Goal: Transaction & Acquisition: Purchase product/service

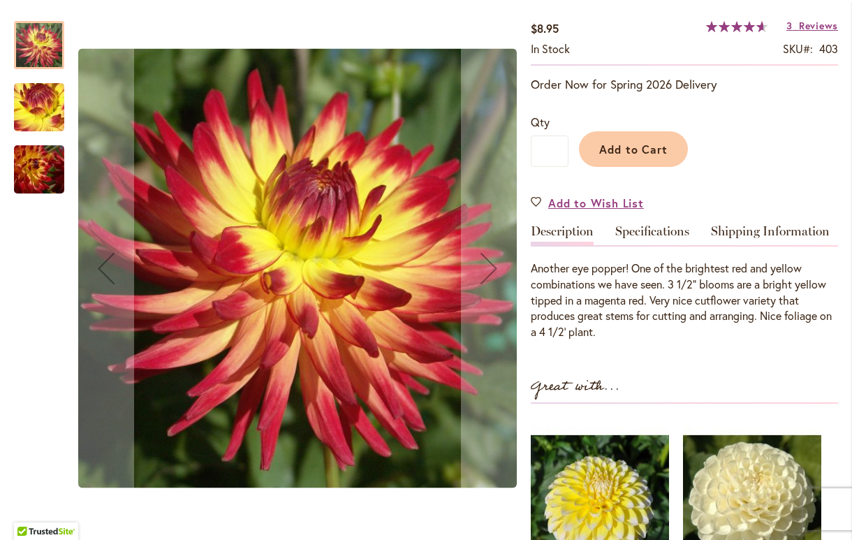
scroll to position [228, 0]
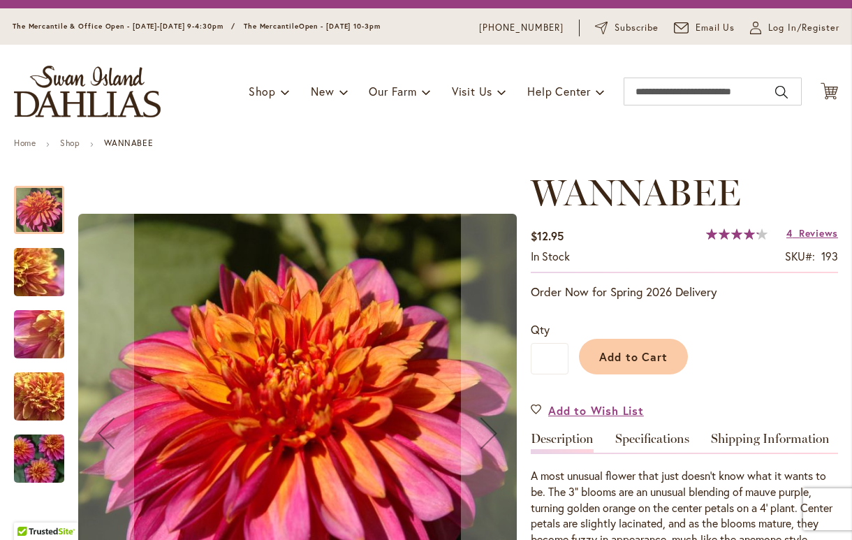
scroll to position [40, 0]
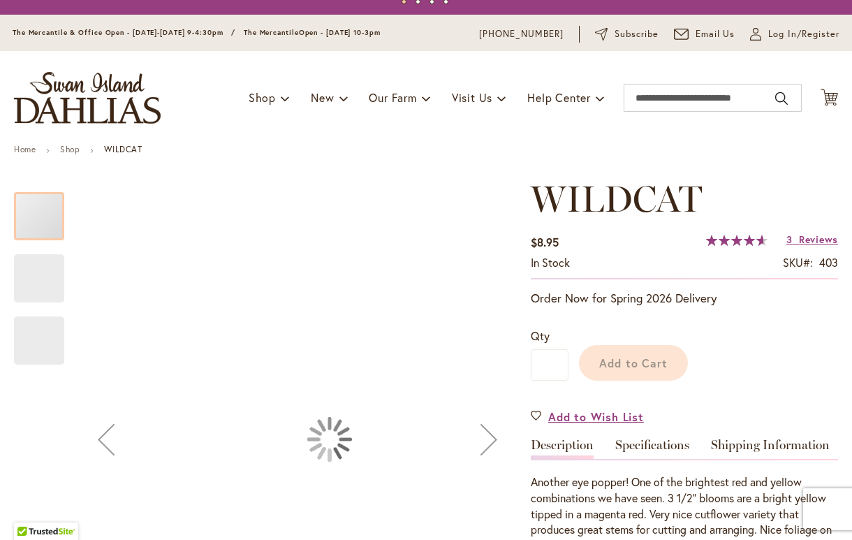
scroll to position [17, 0]
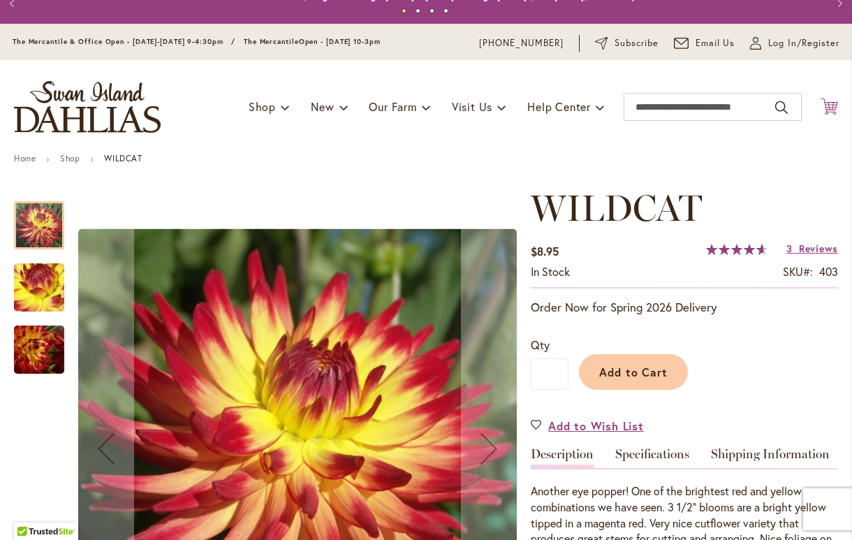
click at [829, 108] on icon at bounding box center [828, 106] width 17 height 17
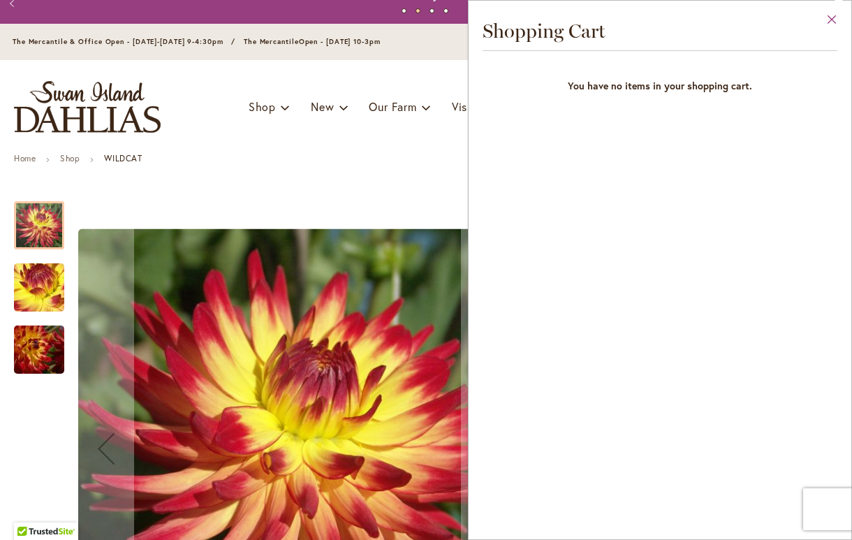
click at [832, 17] on button "Close" at bounding box center [831, 23] width 38 height 44
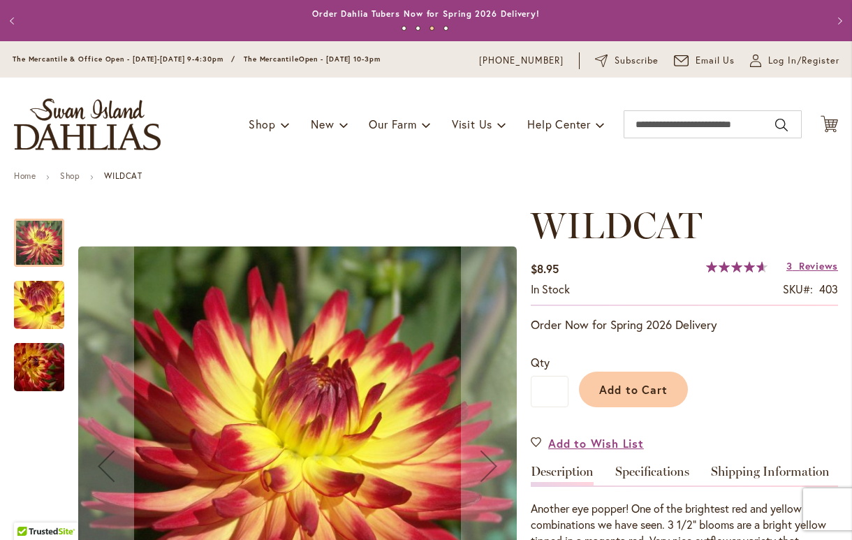
scroll to position [0, 0]
click at [773, 61] on span "Log In/Register" at bounding box center [803, 61] width 71 height 14
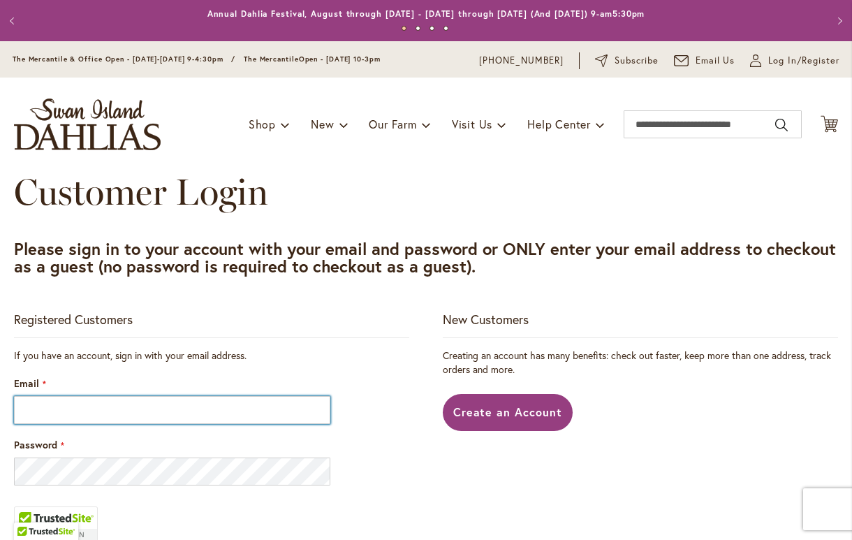
type input "**********"
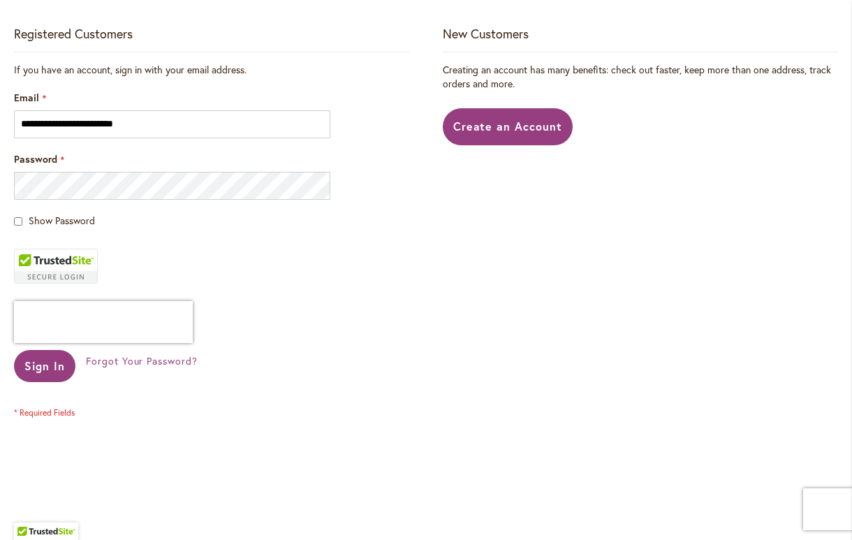
scroll to position [285, 0]
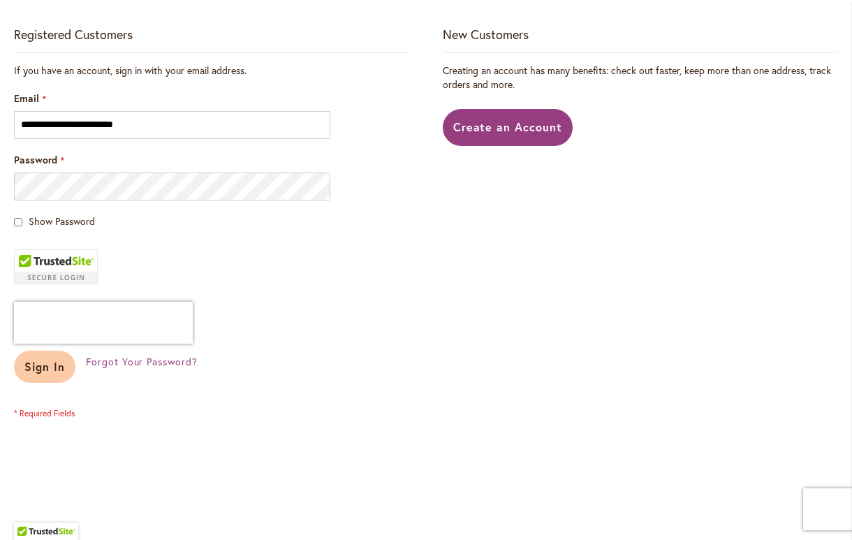
click at [52, 359] on span "Sign In" at bounding box center [44, 366] width 40 height 15
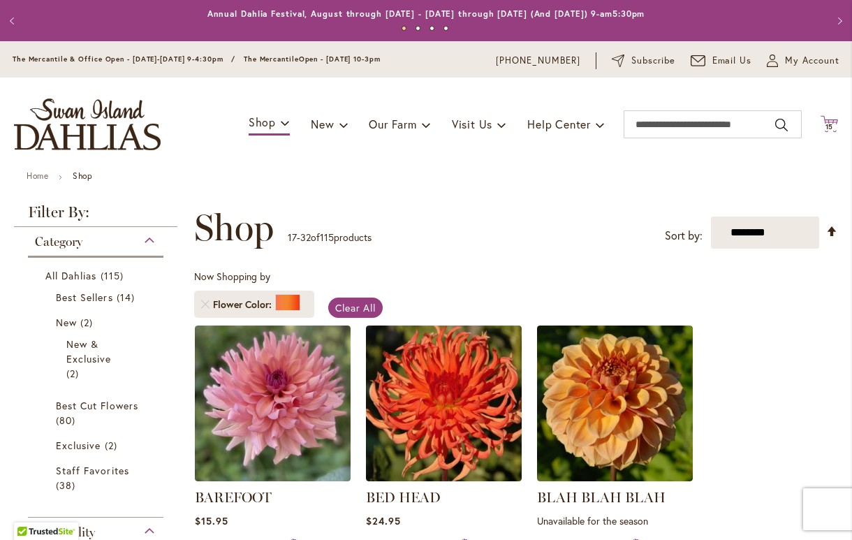
click at [826, 124] on span "15" at bounding box center [829, 126] width 8 height 9
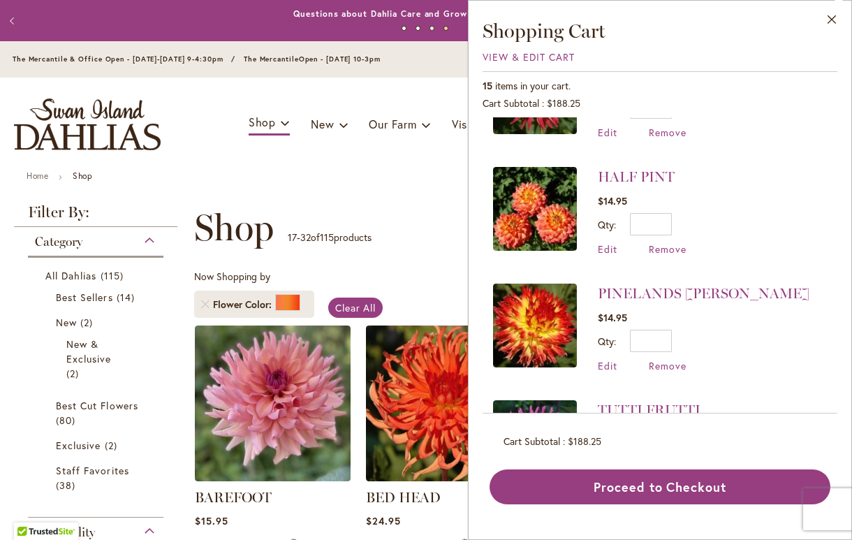
scroll to position [431, 0]
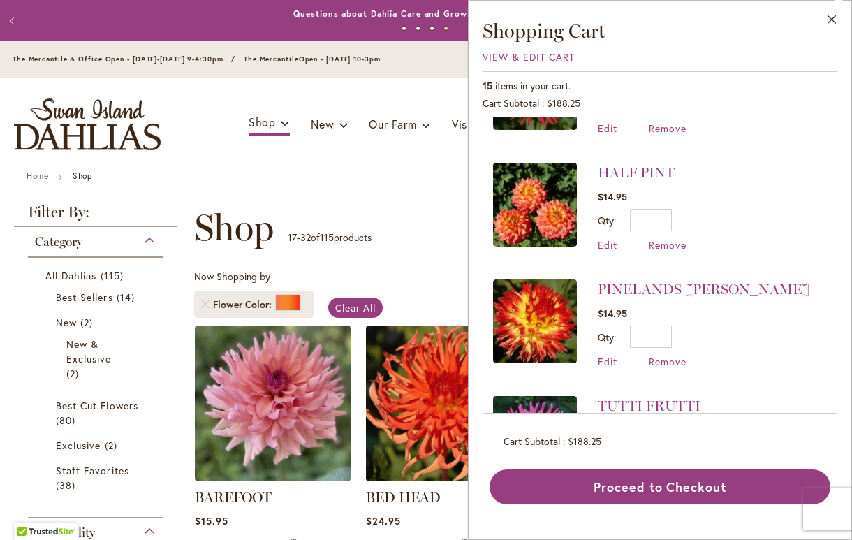
click at [560, 317] on img at bounding box center [535, 321] width 84 height 84
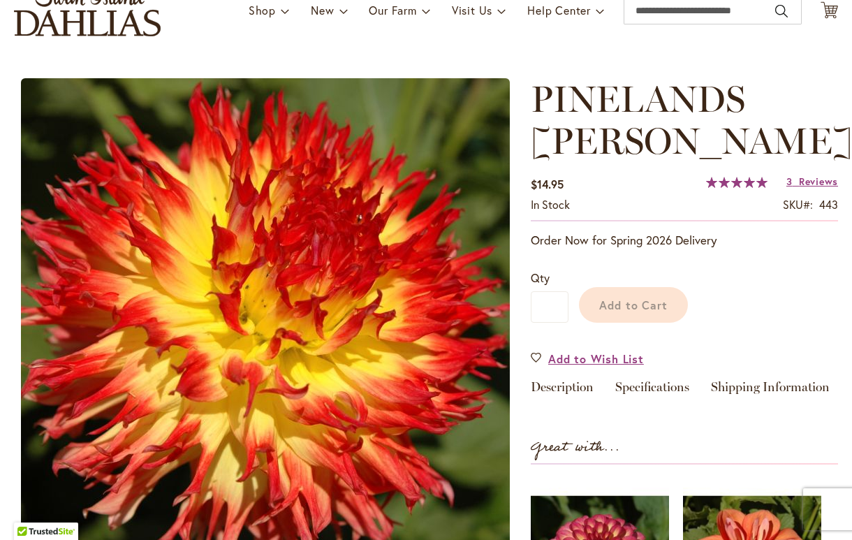
scroll to position [97, 0]
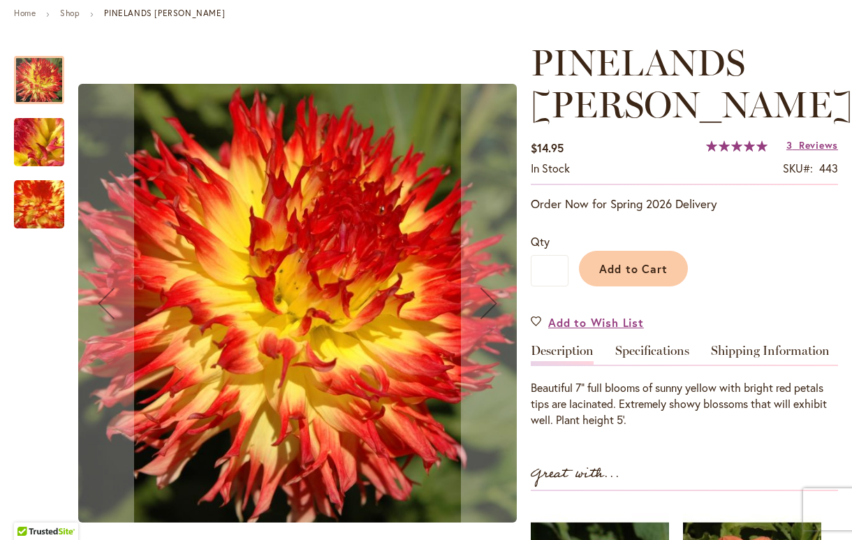
type input "****"
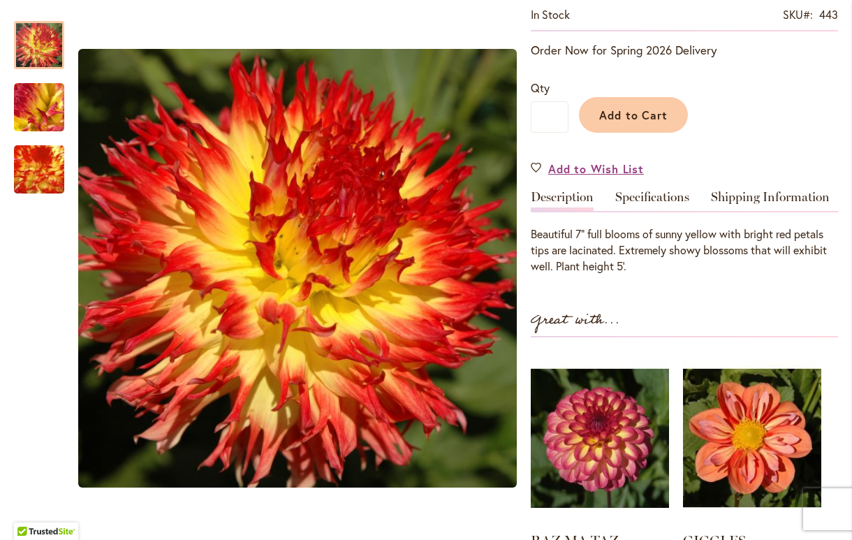
scroll to position [245, 0]
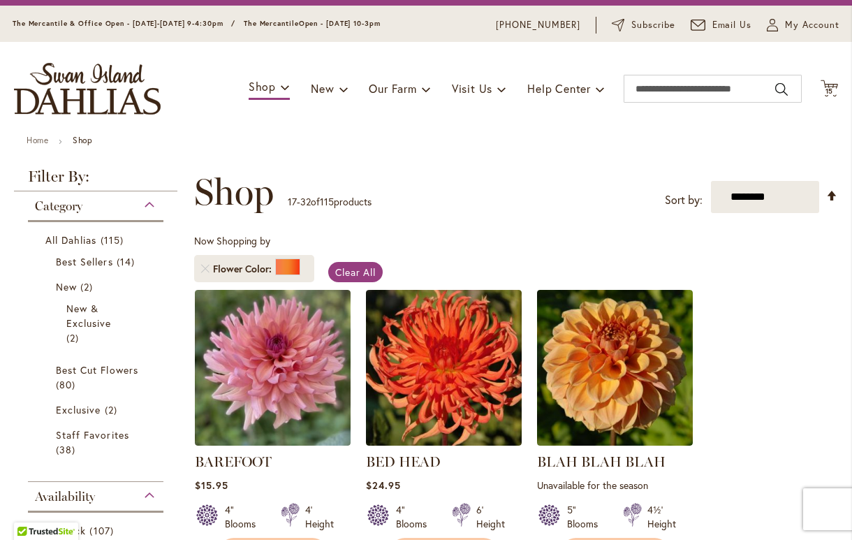
scroll to position [36, 0]
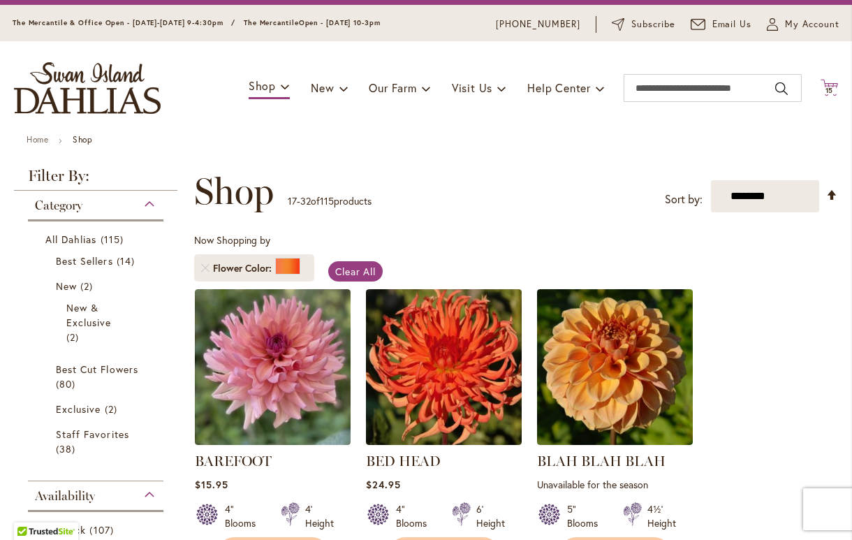
click at [827, 88] on span "15" at bounding box center [829, 90] width 8 height 9
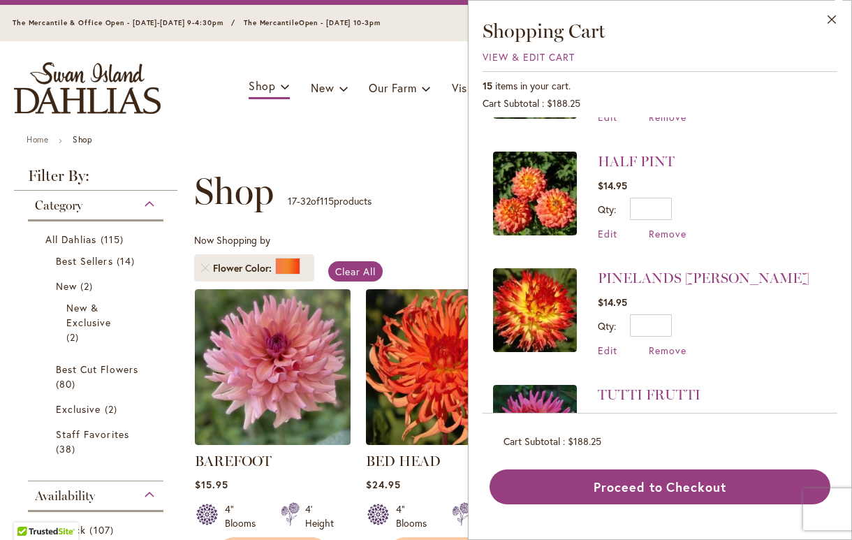
scroll to position [450, 0]
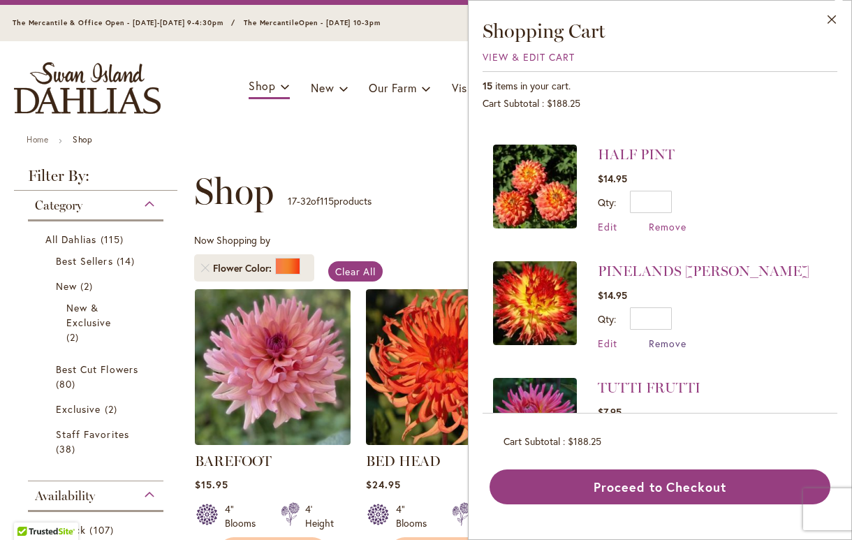
click at [665, 338] on span "Remove" at bounding box center [667, 342] width 38 height 13
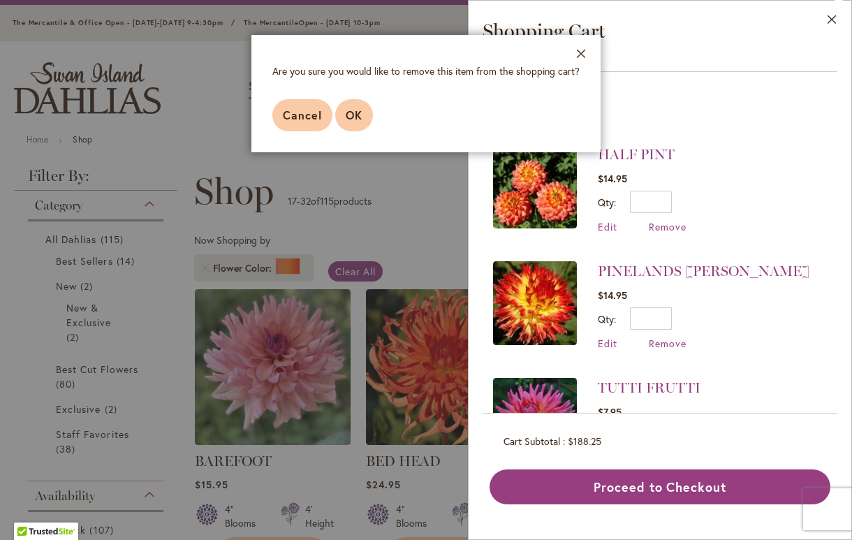
click at [353, 114] on span "OK" at bounding box center [354, 114] width 17 height 15
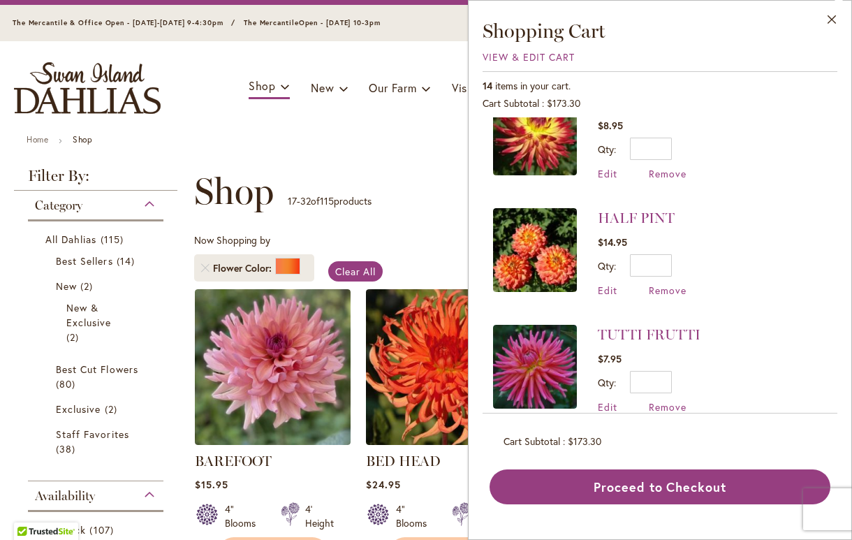
scroll to position [399, 0]
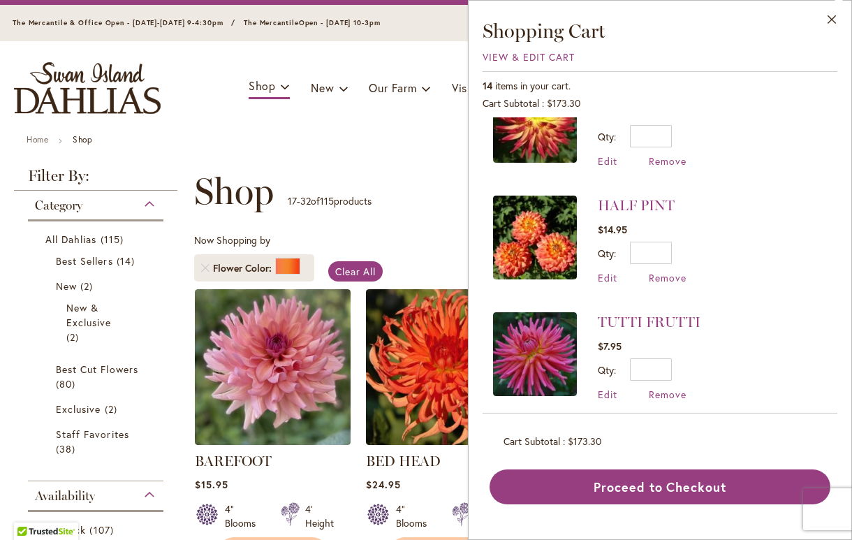
click at [555, 251] on img at bounding box center [535, 237] width 84 height 84
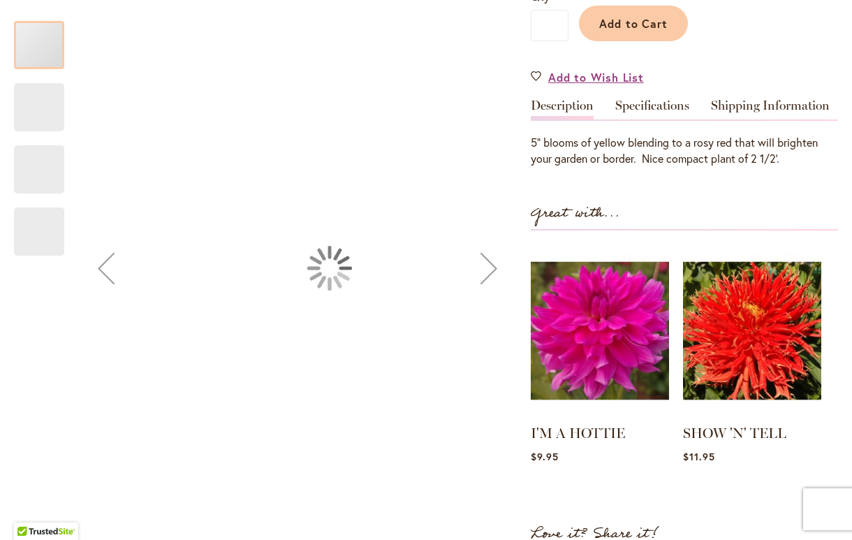
scroll to position [364, 0]
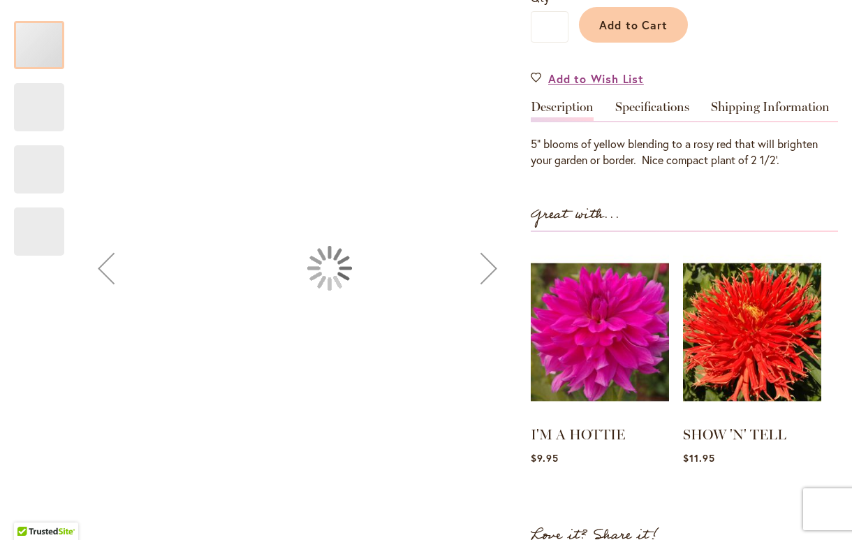
type input "****"
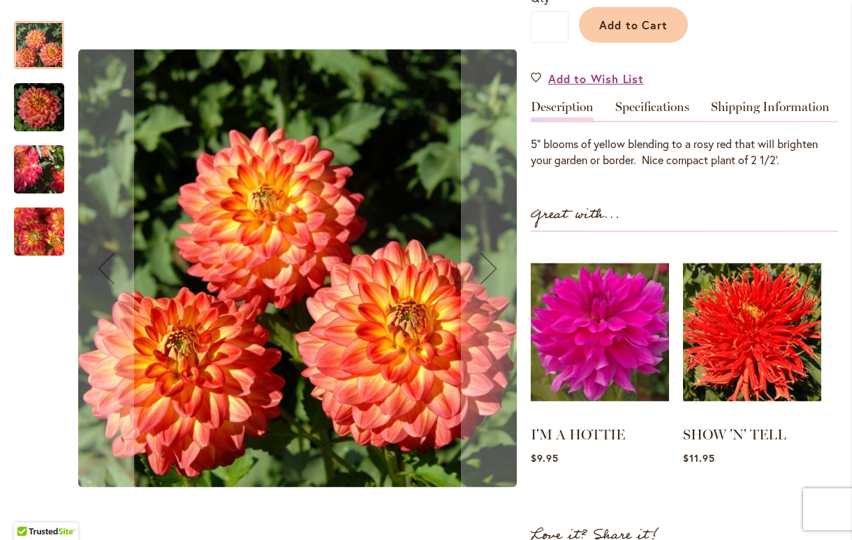
scroll to position [345, 0]
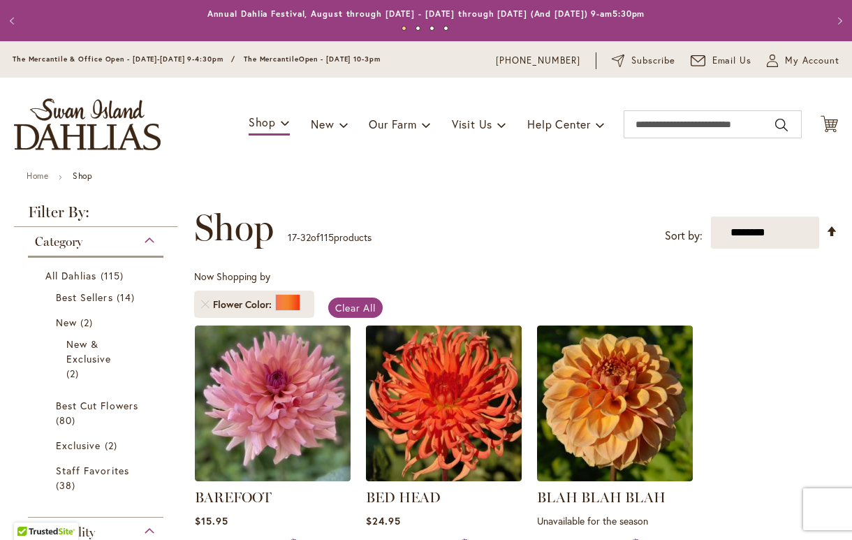
scroll to position [24, 0]
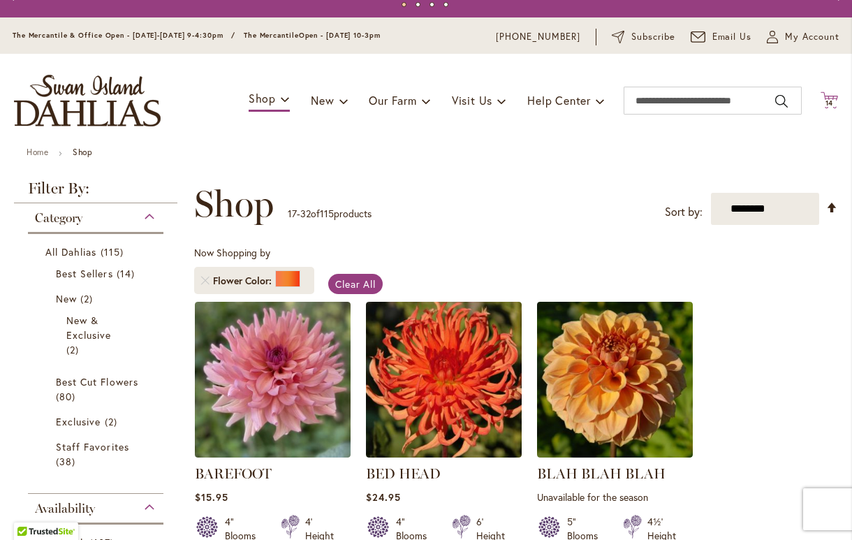
click at [830, 103] on span "14" at bounding box center [829, 102] width 8 height 9
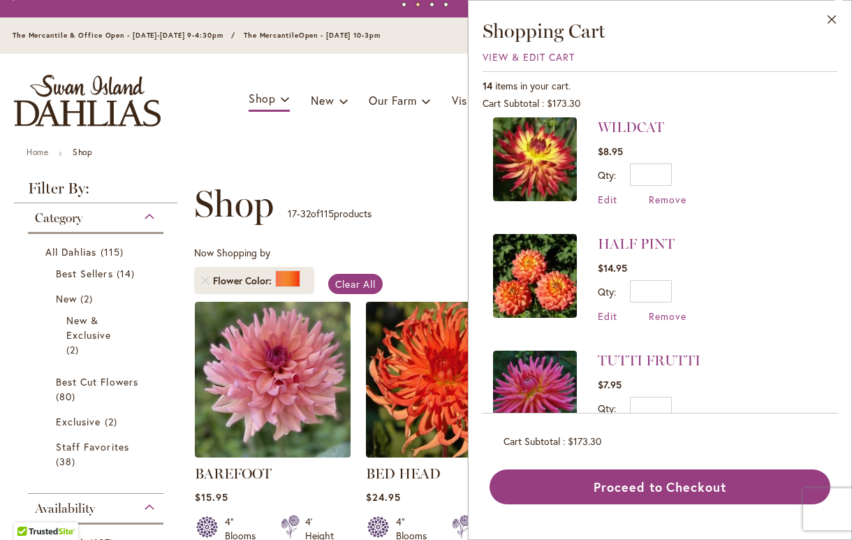
scroll to position [379, 0]
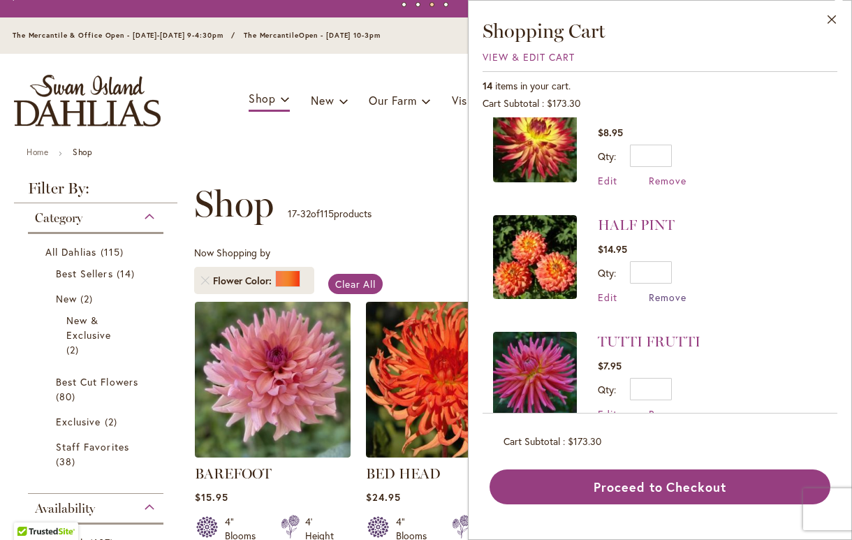
click at [660, 292] on span "Remove" at bounding box center [667, 296] width 38 height 13
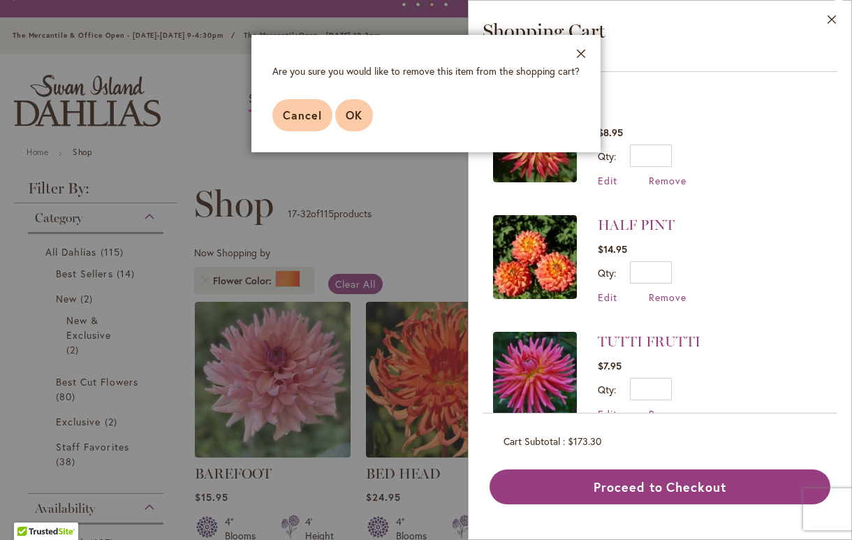
click at [361, 115] on span "OK" at bounding box center [354, 114] width 17 height 15
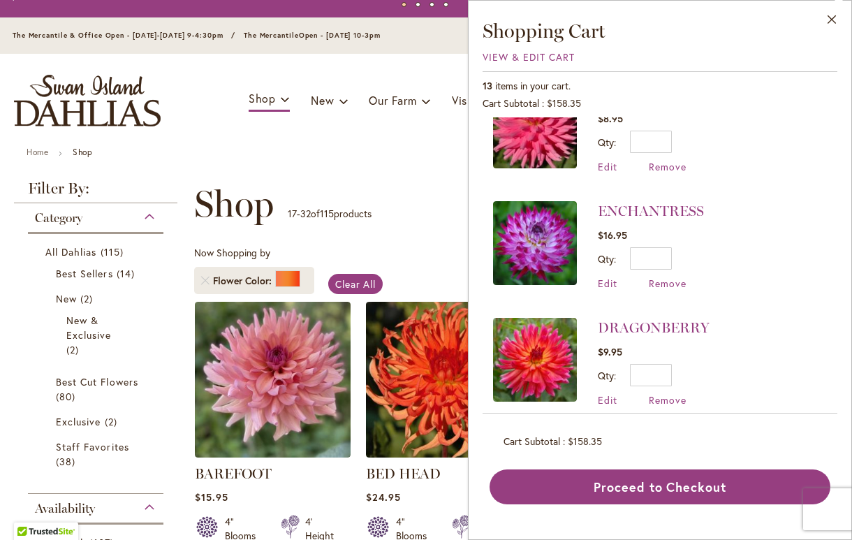
scroll to position [971, 0]
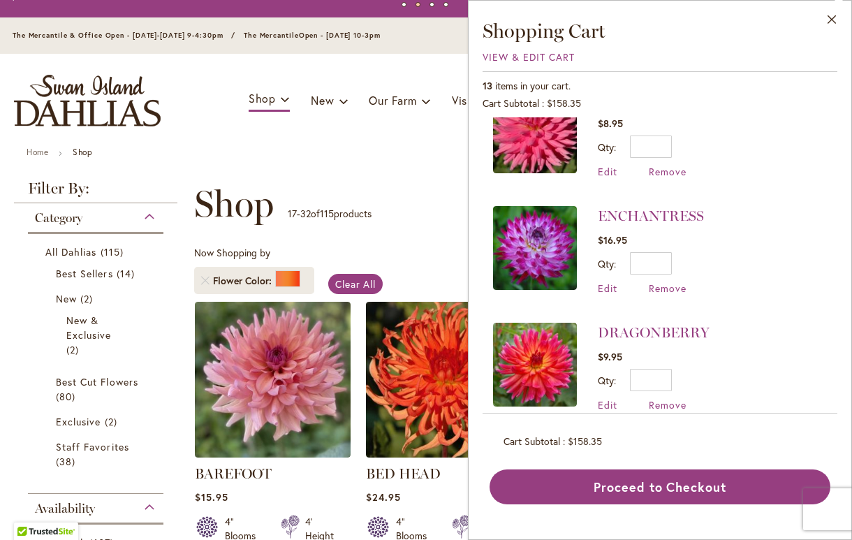
click at [559, 241] on img at bounding box center [535, 248] width 84 height 84
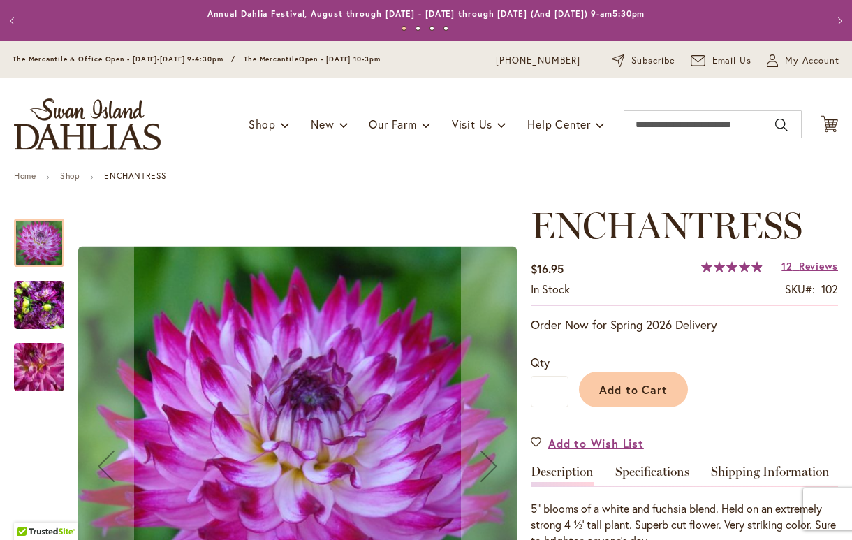
type input "****"
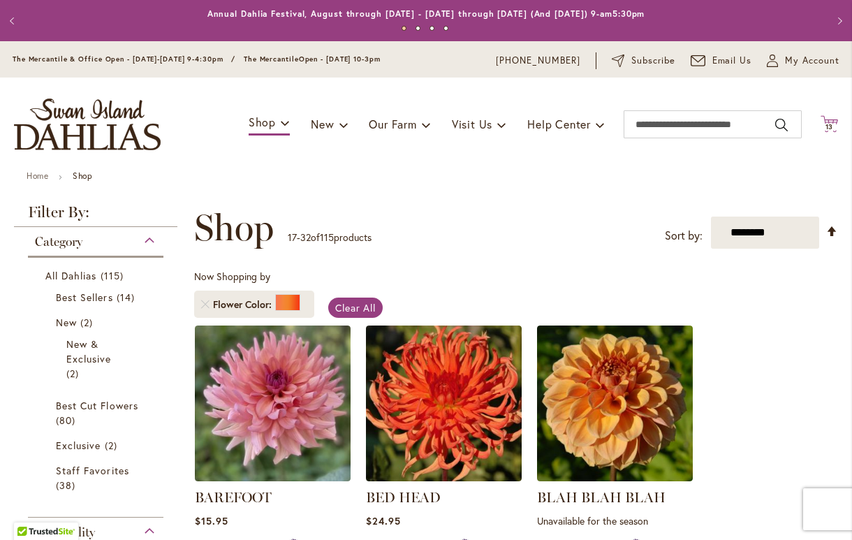
click at [832, 126] on span "13" at bounding box center [829, 126] width 8 height 9
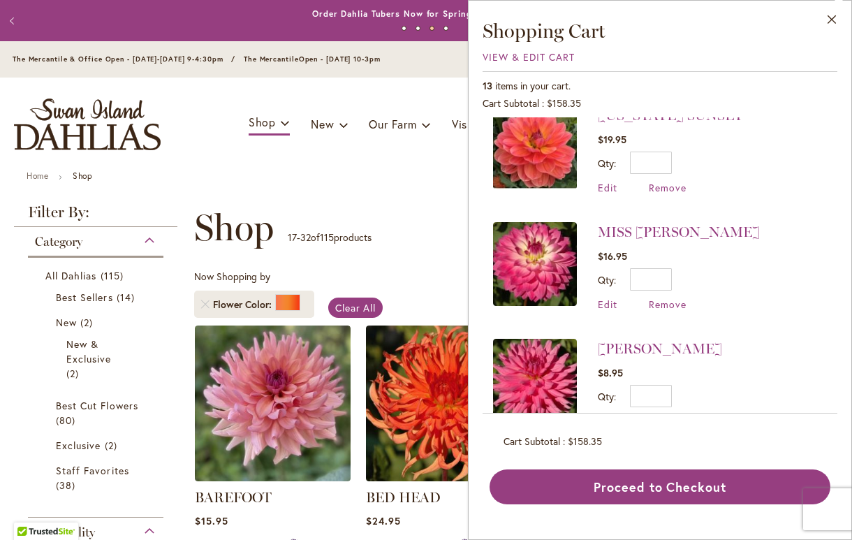
scroll to position [716, 0]
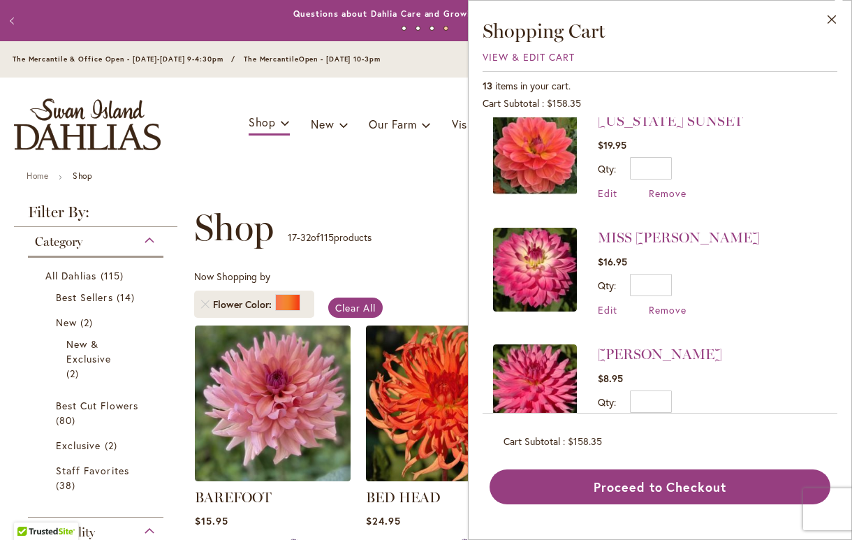
click at [563, 265] on img at bounding box center [535, 270] width 84 height 84
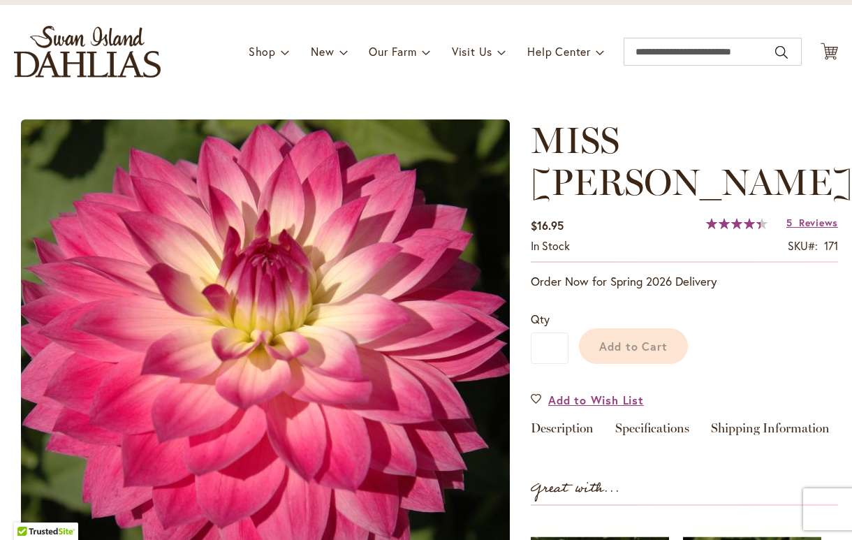
scroll to position [86, 0]
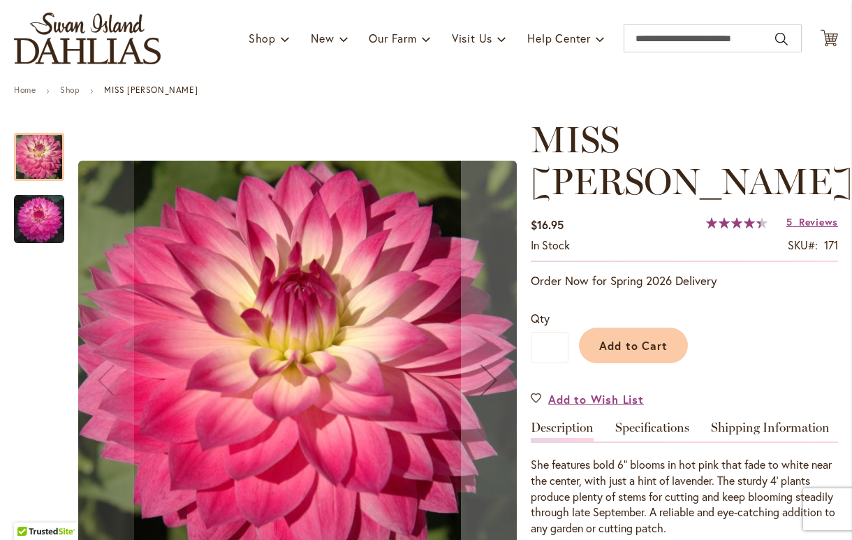
type input "****"
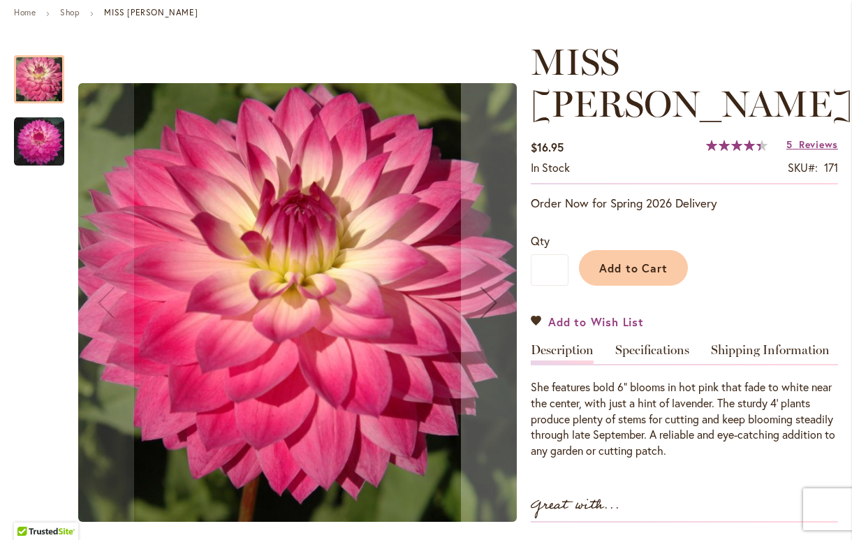
scroll to position [165, 0]
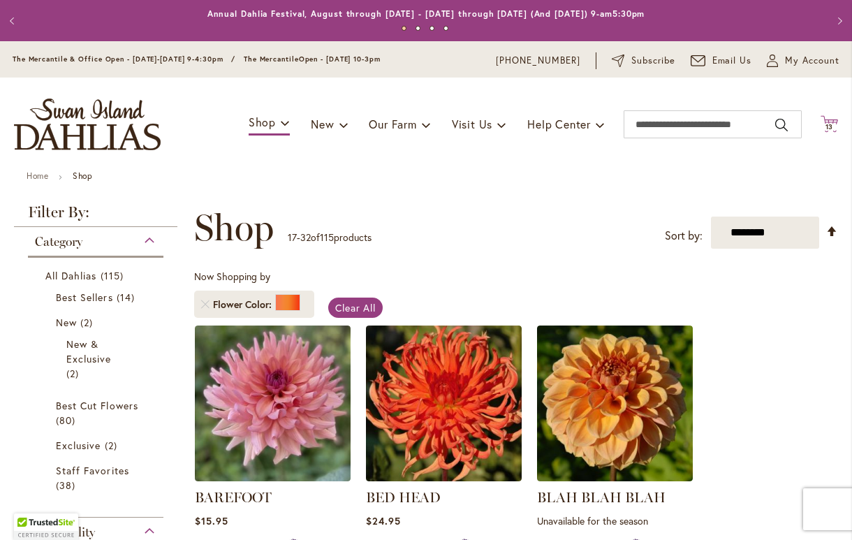
click at [829, 123] on span "13" at bounding box center [829, 126] width 8 height 9
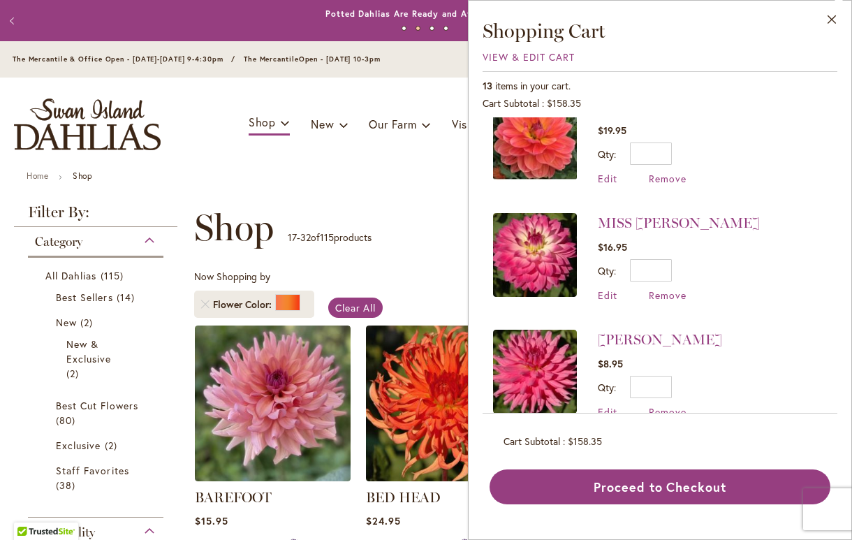
scroll to position [738, 0]
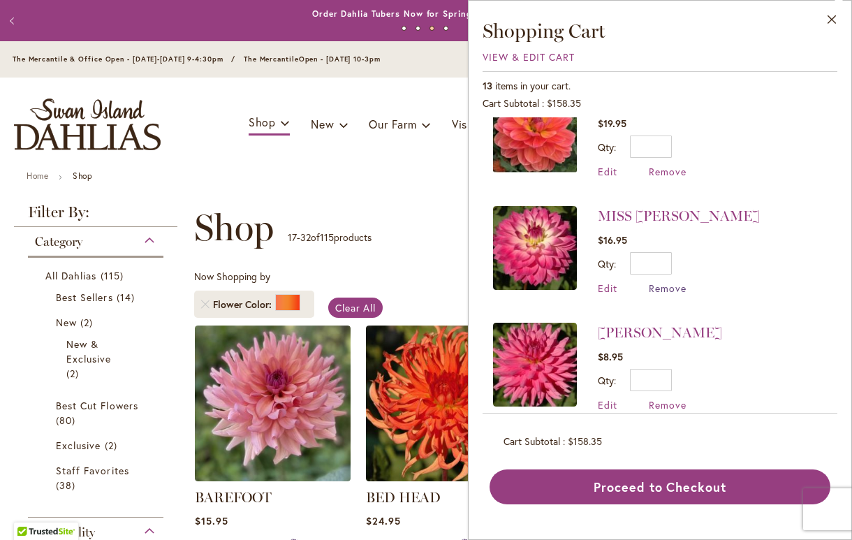
click at [665, 282] on span "Remove" at bounding box center [667, 287] width 38 height 13
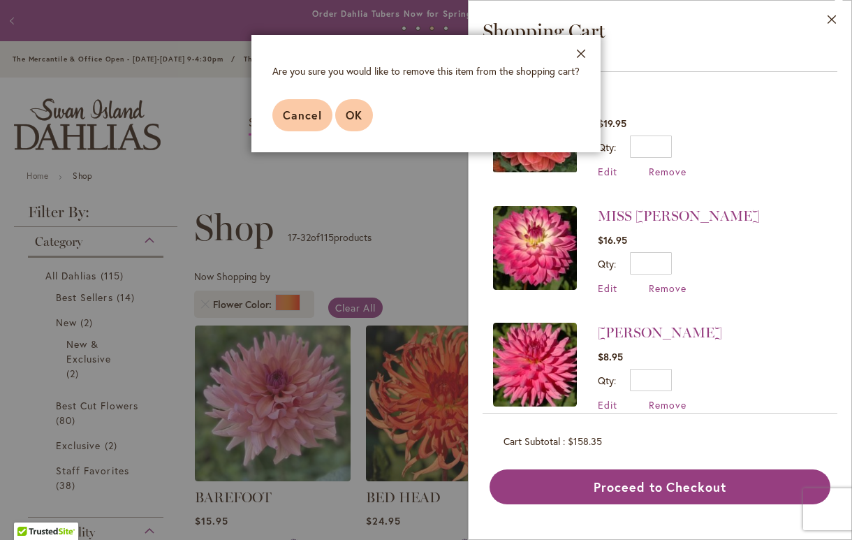
click at [351, 119] on span "OK" at bounding box center [354, 114] width 17 height 15
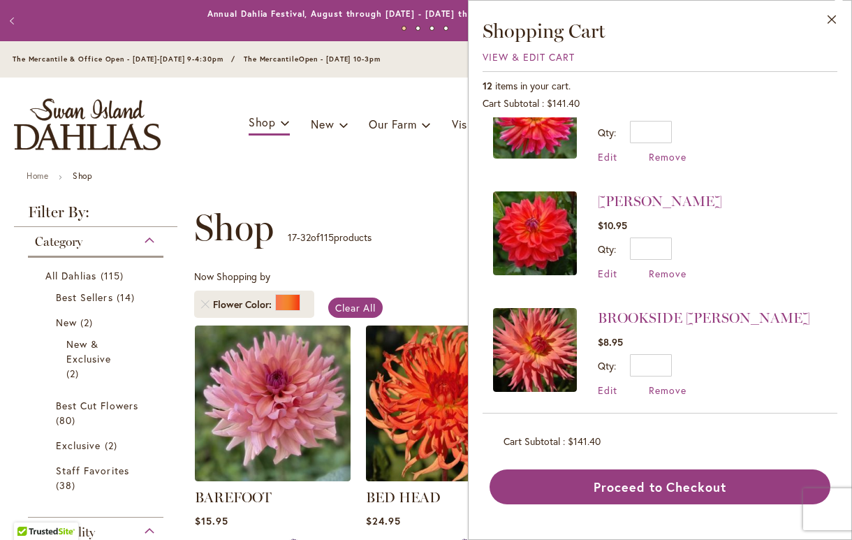
scroll to position [0, 0]
click at [551, 343] on img at bounding box center [535, 350] width 84 height 84
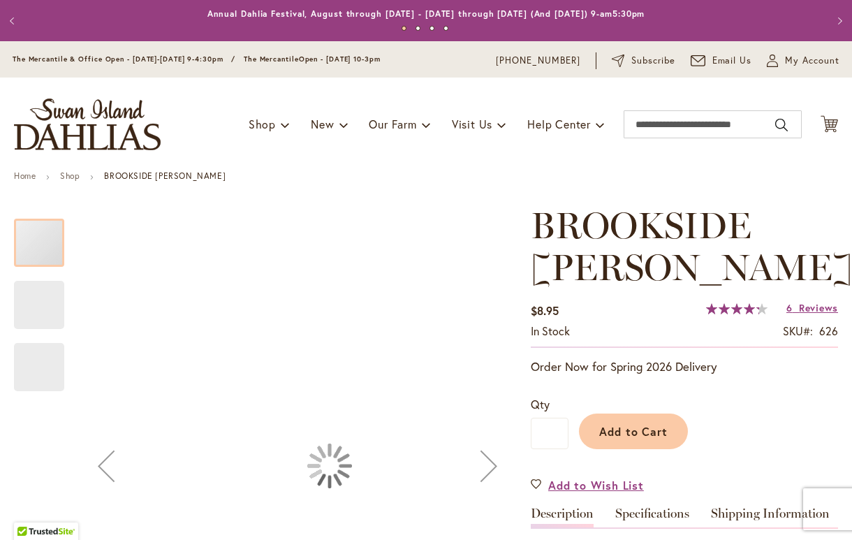
type input "****"
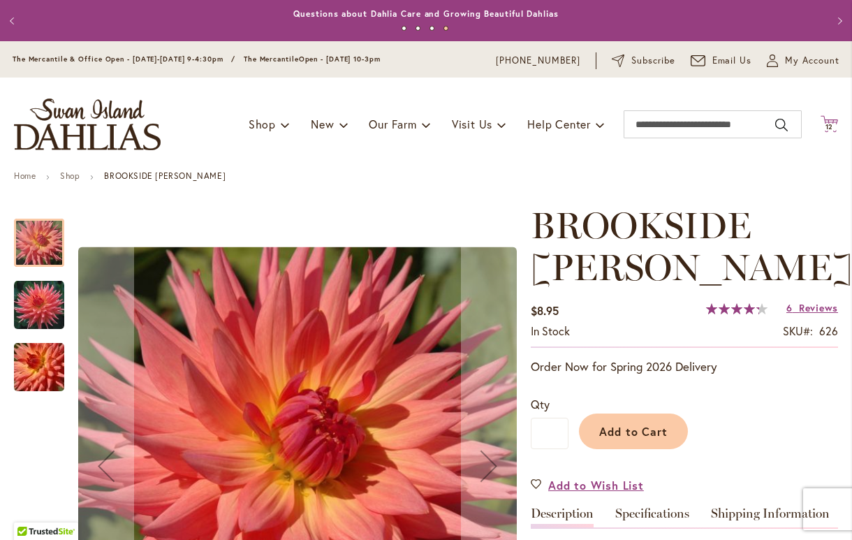
click at [827, 124] on span "12" at bounding box center [829, 126] width 8 height 9
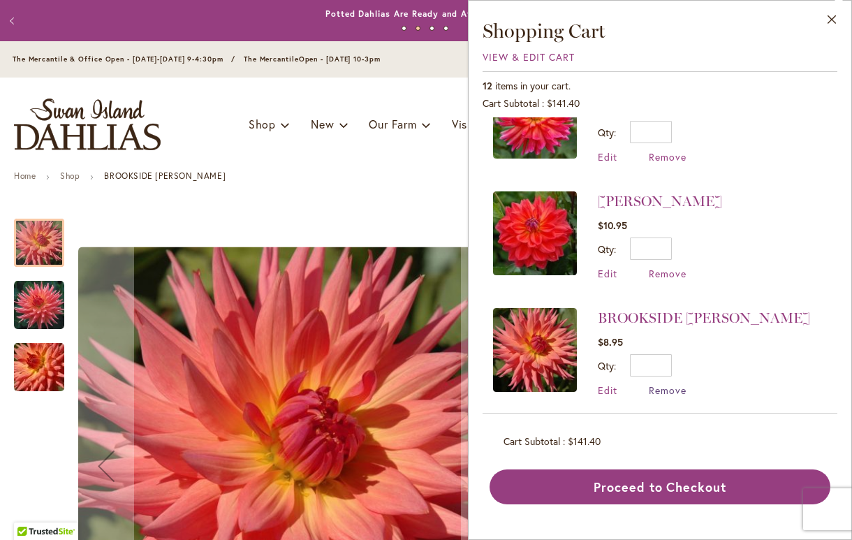
click at [666, 383] on span "Remove" at bounding box center [667, 389] width 38 height 13
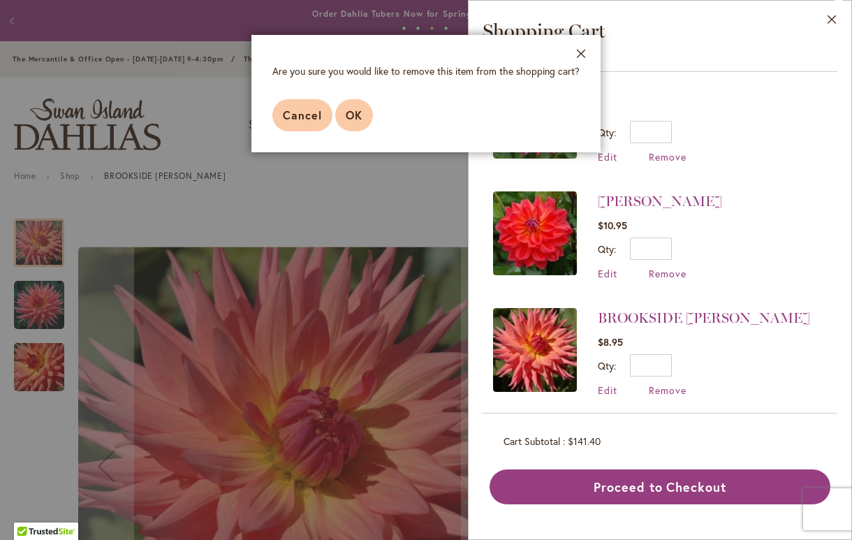
click at [359, 113] on span "OK" at bounding box center [354, 114] width 17 height 15
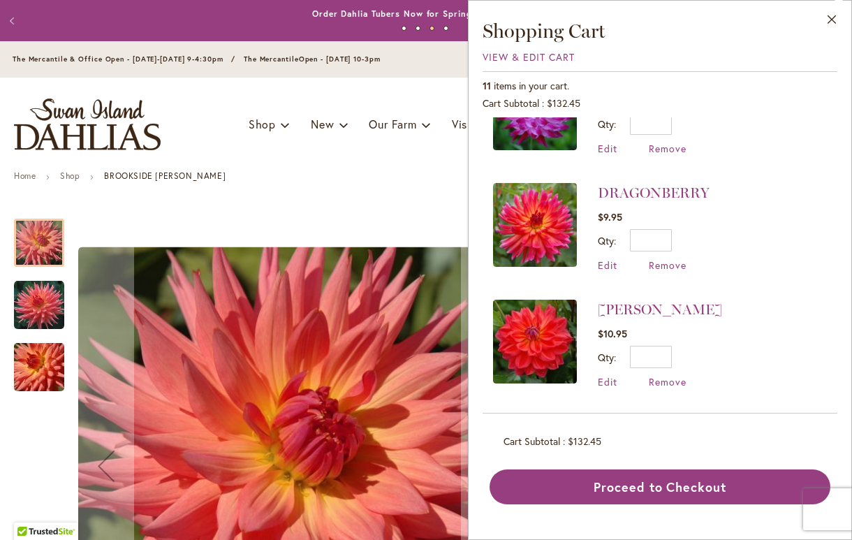
scroll to position [116, 0]
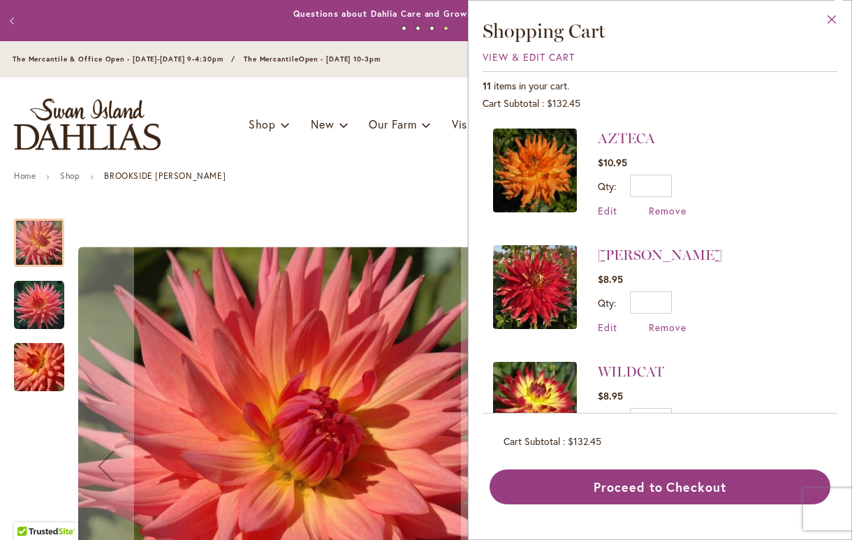
click at [832, 16] on button "Close" at bounding box center [831, 23] width 38 height 44
